Goal: Task Accomplishment & Management: Manage account settings

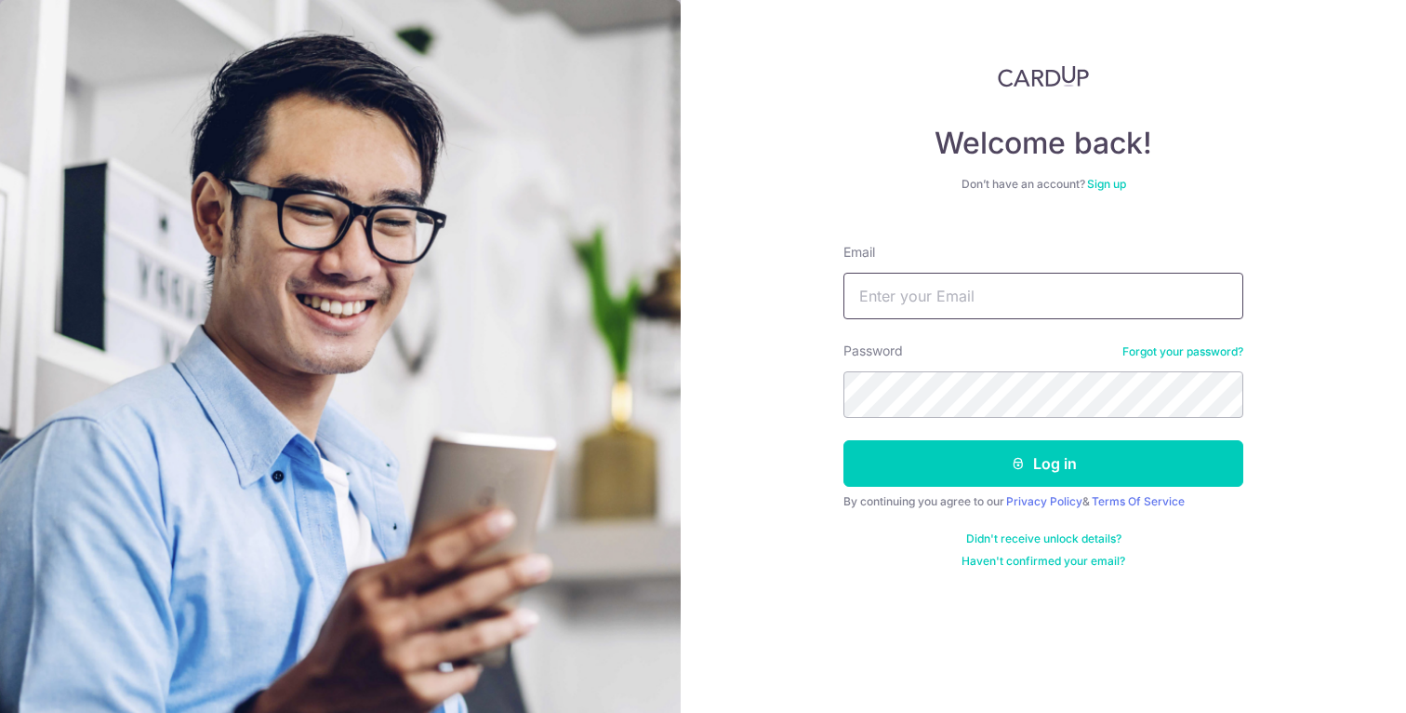
click at [984, 304] on input "Email" at bounding box center [1044, 296] width 400 height 47
type input "[EMAIL_ADDRESS][DOMAIN_NAME]"
click at [844, 440] on button "Log in" at bounding box center [1044, 463] width 400 height 47
